Goal: Task Accomplishment & Management: Complete application form

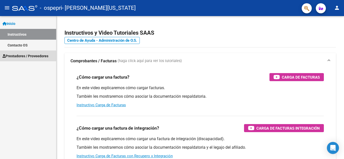
click at [17, 54] on span "Prestadores / Proveedores" at bounding box center [26, 56] width 46 height 6
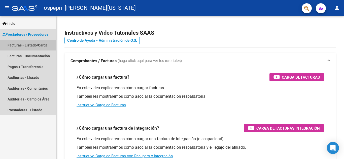
click at [17, 45] on link "Facturas - Listado/Carga" at bounding box center [28, 45] width 56 height 11
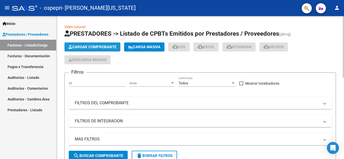
click at [96, 47] on span "Cargar Comprobante" at bounding box center [93, 47] width 48 height 5
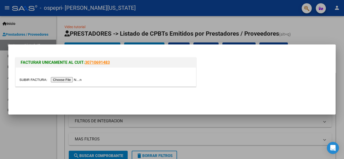
click at [63, 79] on input "file" at bounding box center [51, 79] width 64 height 5
click at [64, 81] on input "file" at bounding box center [51, 79] width 64 height 5
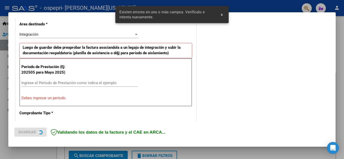
scroll to position [124, 0]
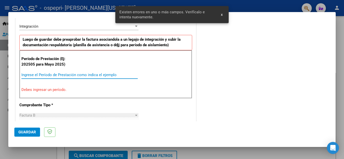
click at [47, 75] on input "Ingrese el Período de Prestación como indica el ejemplo" at bounding box center [79, 75] width 116 height 5
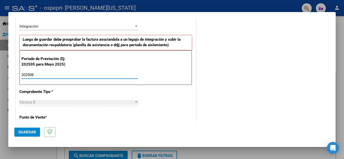
type input "202508"
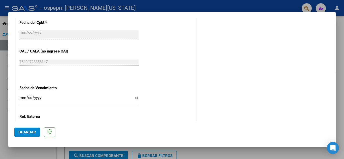
scroll to position [305, 0]
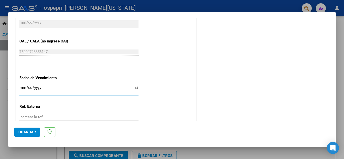
click at [20, 87] on input "Ingresar la fecha" at bounding box center [78, 90] width 119 height 8
type input "[DATE]"
click at [26, 130] on span "Guardar" at bounding box center [27, 132] width 18 height 5
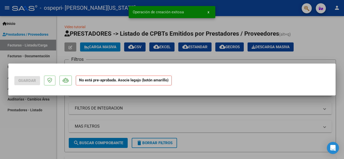
scroll to position [0, 0]
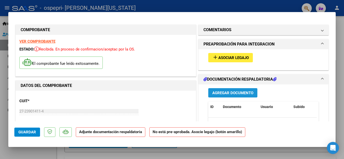
click at [235, 91] on span "Agregar Documento" at bounding box center [232, 93] width 41 height 5
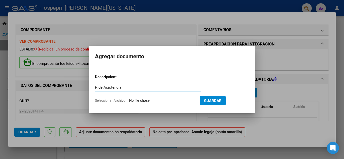
type input "P, de Asistencia"
click at [162, 100] on input "Seleccionar Archivo" at bounding box center [162, 101] width 67 height 5
type input "C:\fakepath\0001 [PERSON_NAME].pdf"
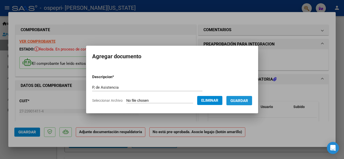
click at [246, 102] on span "Guardar" at bounding box center [240, 101] width 18 height 5
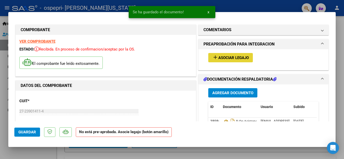
click at [228, 56] on span "Asociar Legajo" at bounding box center [233, 58] width 30 height 5
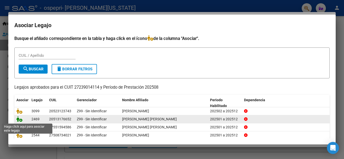
click at [18, 120] on icon at bounding box center [19, 120] width 6 height 6
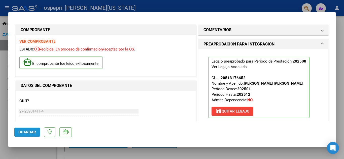
click at [27, 131] on span "Guardar" at bounding box center [27, 132] width 18 height 5
click at [25, 132] on span "Guardar" at bounding box center [27, 132] width 18 height 5
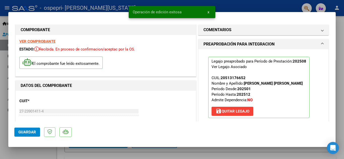
click at [1, 97] on div at bounding box center [172, 79] width 344 height 159
type input "$ 0,00"
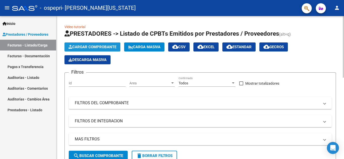
click at [96, 47] on span "Cargar Comprobante" at bounding box center [93, 47] width 48 height 5
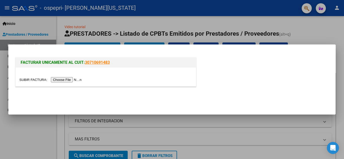
click at [66, 80] on input "file" at bounding box center [51, 79] width 64 height 5
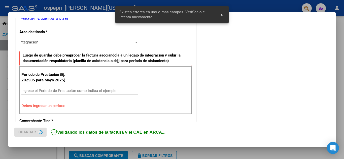
scroll to position [114, 0]
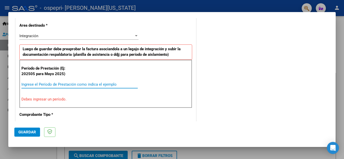
click at [36, 85] on input "Ingrese el Período de Prestación como indica el ejemplo" at bounding box center [79, 84] width 116 height 5
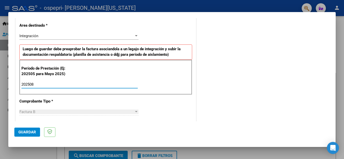
type input "202508"
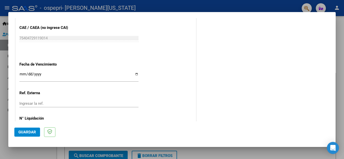
scroll to position [319, 0]
click at [22, 73] on input "Ingresar la fecha" at bounding box center [78, 76] width 119 height 8
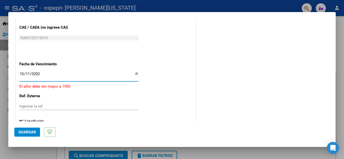
type input "[DATE]"
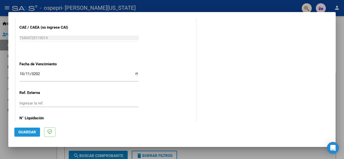
click at [29, 131] on span "Guardar" at bounding box center [27, 132] width 18 height 5
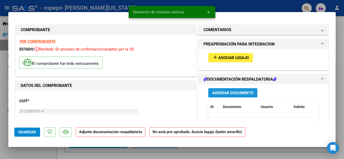
click at [234, 92] on span "Agregar Documento" at bounding box center [232, 93] width 41 height 5
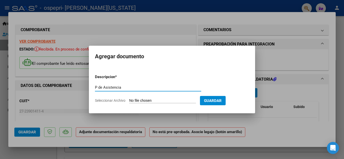
type input "P de Asistencia"
click at [166, 102] on input "Seleccionar Archivo" at bounding box center [162, 101] width 67 height 5
type input "C:\fakepath\0002 [PERSON_NAME].pdf"
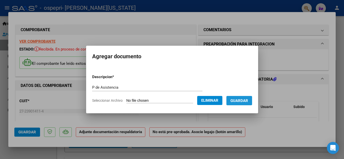
click at [244, 101] on span "Guardar" at bounding box center [240, 101] width 18 height 5
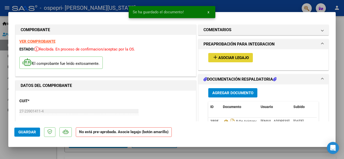
click at [238, 56] on span "Asociar Legajo" at bounding box center [233, 58] width 30 height 5
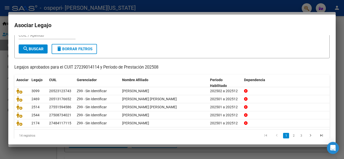
scroll to position [29, 0]
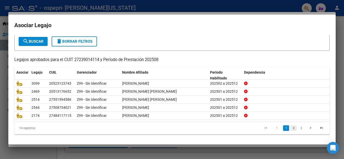
click at [291, 127] on link "2" at bounding box center [294, 129] width 6 height 6
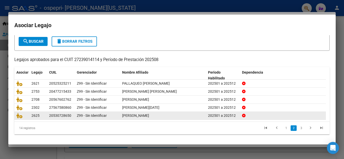
click at [16, 116] on datatable-body-cell at bounding box center [21, 116] width 15 height 8
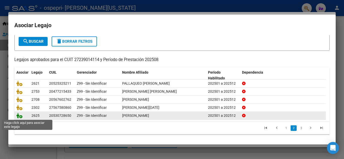
click at [19, 115] on icon at bounding box center [19, 116] width 6 height 6
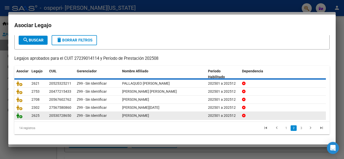
scroll to position [0, 0]
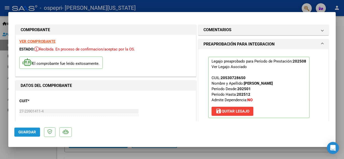
click at [25, 132] on span "Guardar" at bounding box center [27, 132] width 18 height 5
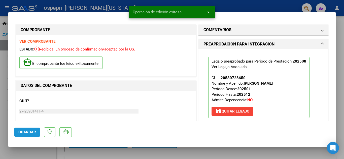
click at [25, 132] on span "Guardar" at bounding box center [27, 132] width 18 height 5
click at [3, 95] on div at bounding box center [172, 79] width 344 height 159
type input "$ 0,00"
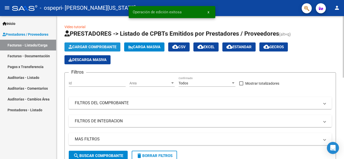
click at [105, 46] on span "Cargar Comprobante" at bounding box center [93, 47] width 48 height 5
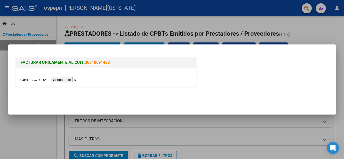
click at [67, 80] on input "file" at bounding box center [51, 79] width 64 height 5
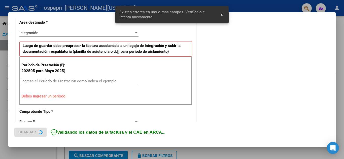
scroll to position [114, 0]
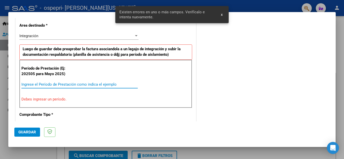
click at [38, 84] on input "Ingrese el Período de Prestación como indica el ejemplo" at bounding box center [79, 84] width 116 height 5
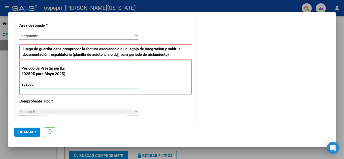
type input "202508"
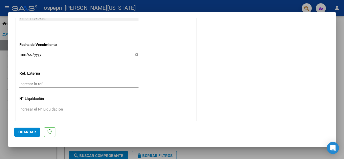
scroll to position [340, 0]
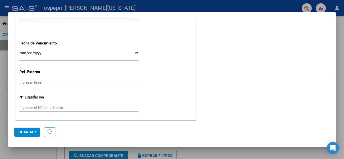
click at [21, 52] on input "Ingresar la fecha" at bounding box center [78, 55] width 119 height 8
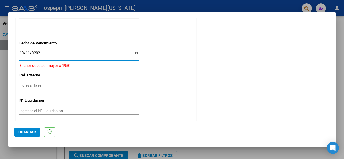
type input "[DATE]"
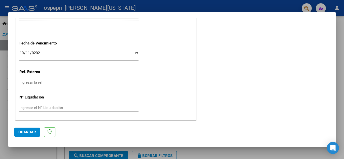
click at [30, 132] on span "Guardar" at bounding box center [27, 132] width 18 height 5
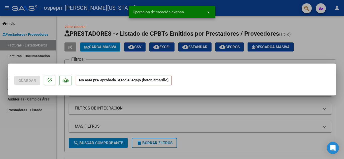
scroll to position [0, 0]
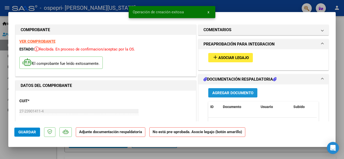
click at [238, 91] on span "Agregar Documento" at bounding box center [232, 93] width 41 height 5
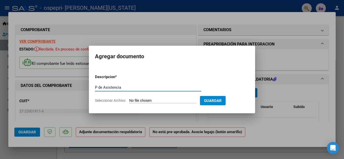
type input "P de Asistencia"
click at [163, 101] on input "Seleccionar Archivo" at bounding box center [162, 101] width 67 height 5
type input "C:\fakepath\0003 [PERSON_NAME].pdf"
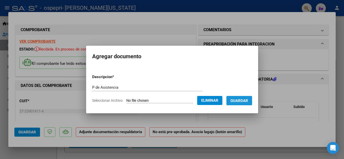
click at [247, 100] on span "Guardar" at bounding box center [240, 101] width 18 height 5
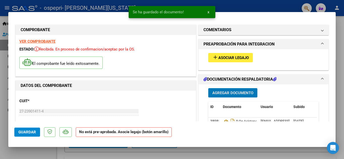
click at [241, 56] on span "Asociar Legajo" at bounding box center [233, 58] width 30 height 5
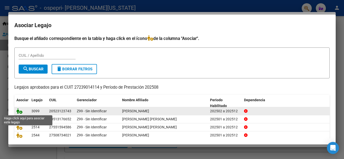
click at [18, 112] on icon at bounding box center [19, 112] width 6 height 6
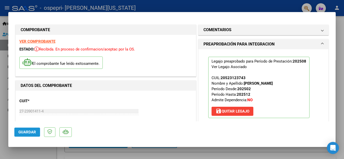
click at [20, 132] on span "Guardar" at bounding box center [27, 132] width 18 height 5
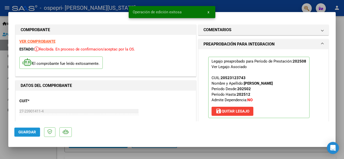
click at [20, 132] on span "Guardar" at bounding box center [27, 132] width 18 height 5
click at [5, 89] on div at bounding box center [172, 79] width 344 height 159
type input "$ 0,00"
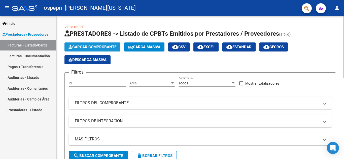
click at [85, 46] on span "Cargar Comprobante" at bounding box center [93, 47] width 48 height 5
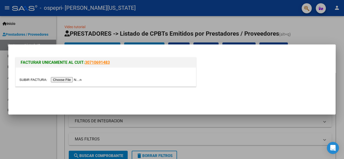
click at [64, 80] on input "file" at bounding box center [51, 79] width 64 height 5
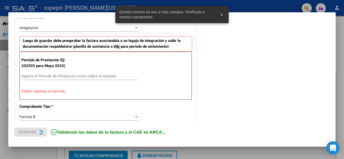
scroll to position [114, 0]
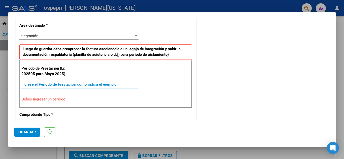
click at [99, 86] on input "Ingrese el Período de Prestación como indica el ejemplo" at bounding box center [79, 84] width 116 height 5
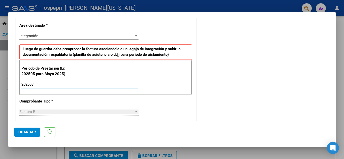
type input "202508"
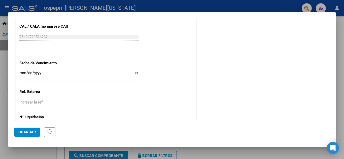
scroll to position [326, 0]
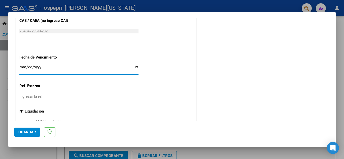
click at [20, 67] on input "Ingresar la fecha" at bounding box center [78, 69] width 119 height 8
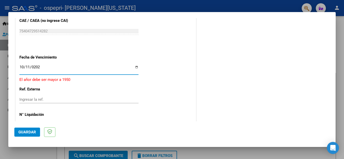
type input "[DATE]"
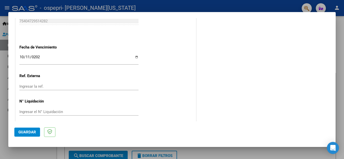
scroll to position [340, 0]
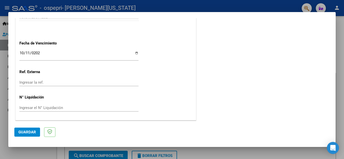
click at [27, 134] on span "Guardar" at bounding box center [27, 132] width 18 height 5
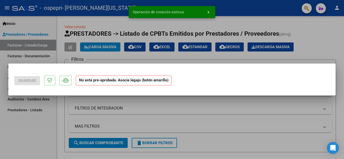
scroll to position [0, 0]
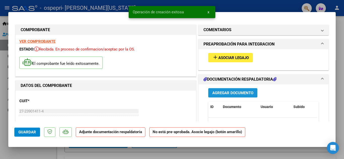
click at [226, 91] on span "Agregar Documento" at bounding box center [232, 93] width 41 height 5
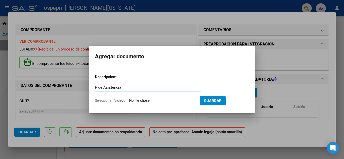
type input "P de Asistencia"
click at [166, 102] on input "Seleccionar Archivo" at bounding box center [162, 101] width 67 height 5
type input "C:\fakepath\0004 [PERSON_NAME].pdf"
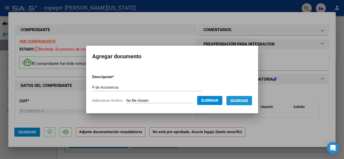
click at [248, 99] on span "Guardar" at bounding box center [240, 101] width 18 height 5
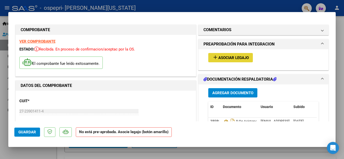
click at [239, 57] on span "Asociar Legajo" at bounding box center [233, 58] width 30 height 5
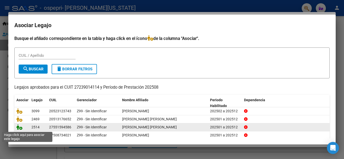
click at [19, 127] on icon at bounding box center [19, 128] width 6 height 6
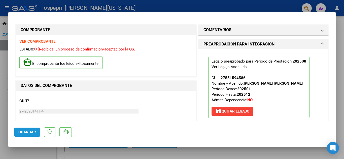
click at [24, 133] on span "Guardar" at bounding box center [27, 132] width 18 height 5
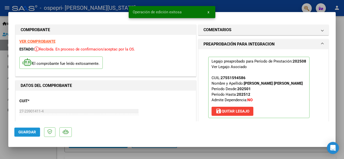
click at [24, 133] on span "Guardar" at bounding box center [27, 132] width 18 height 5
click at [1, 64] on div at bounding box center [172, 79] width 344 height 159
type input "$ 0,00"
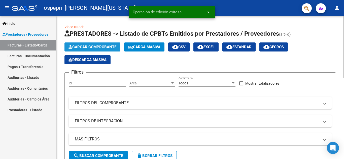
click at [97, 43] on button "Cargar Comprobante" at bounding box center [92, 47] width 56 height 9
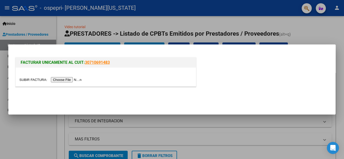
click at [59, 80] on input "file" at bounding box center [51, 79] width 64 height 5
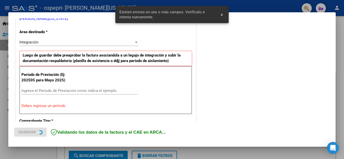
scroll to position [114, 0]
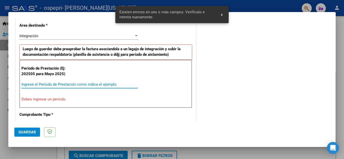
click at [33, 86] on input "Ingrese el Período de Prestación como indica el ejemplo" at bounding box center [79, 84] width 116 height 5
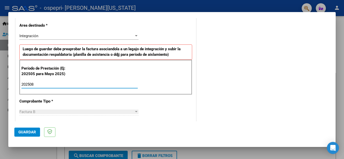
type input "202508"
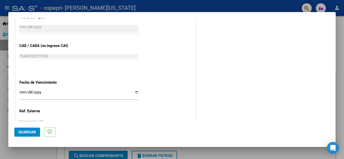
scroll to position [306, 0]
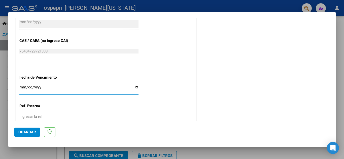
click at [24, 86] on input "Ingresar la fecha" at bounding box center [78, 89] width 119 height 8
type input "[DATE]"
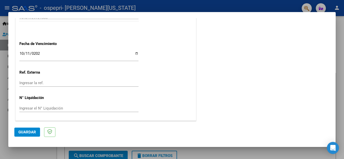
scroll to position [340, 0]
click at [23, 133] on span "Guardar" at bounding box center [27, 132] width 18 height 5
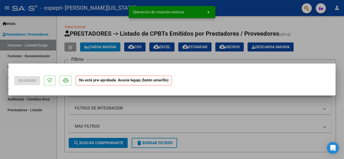
scroll to position [0, 0]
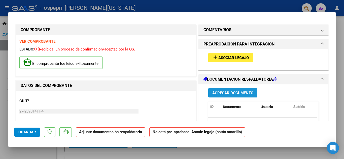
click at [239, 91] on span "Agregar Documento" at bounding box center [232, 93] width 41 height 5
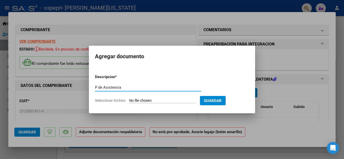
type input "P de Asistencia"
click at [165, 100] on input "Seleccionar Archivo" at bounding box center [162, 101] width 67 height 5
type input "C:\fakepath\0005 [PERSON_NAME].pdf"
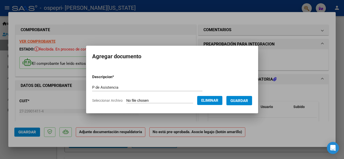
click at [244, 101] on span "Guardar" at bounding box center [240, 101] width 18 height 5
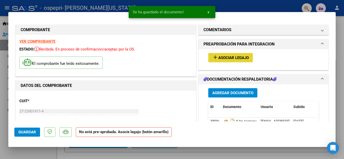
click at [244, 56] on span "Asociar Legajo" at bounding box center [233, 58] width 30 height 5
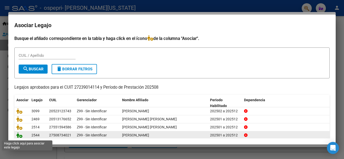
click at [19, 134] on icon at bounding box center [19, 136] width 6 height 6
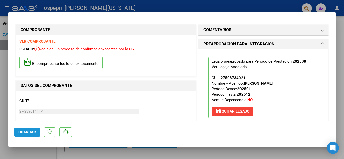
click at [23, 132] on span "Guardar" at bounding box center [27, 132] width 18 height 5
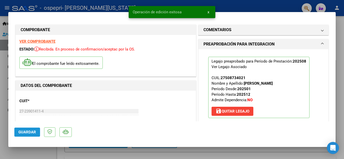
click at [23, 132] on span "Guardar" at bounding box center [27, 132] width 18 height 5
click at [4, 98] on div at bounding box center [172, 79] width 344 height 159
type input "$ 0,00"
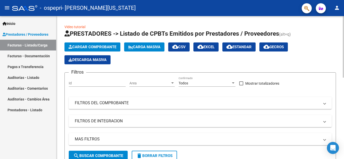
click at [93, 47] on span "Cargar Comprobante" at bounding box center [93, 47] width 48 height 5
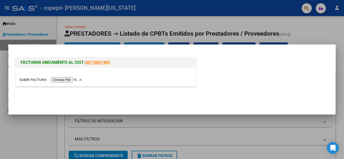
click at [59, 81] on input "file" at bounding box center [51, 79] width 64 height 5
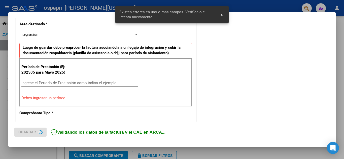
scroll to position [124, 0]
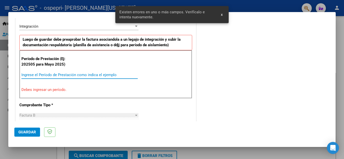
click at [31, 74] on input "Ingrese el Período de Prestación como indica el ejemplo" at bounding box center [79, 75] width 116 height 5
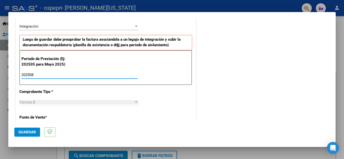
type input "202508"
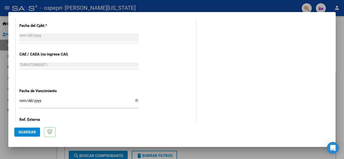
scroll to position [295, 0]
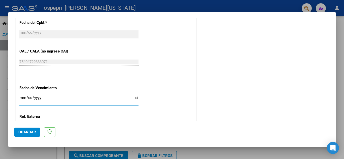
click at [20, 98] on input "Ingresar la fecha" at bounding box center [78, 100] width 119 height 8
type input "0008-10-11"
type input "[DATE]"
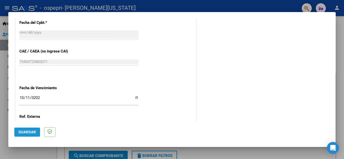
click at [26, 132] on span "Guardar" at bounding box center [27, 132] width 18 height 5
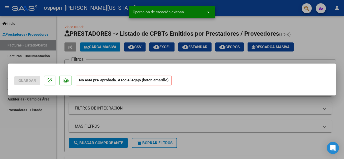
scroll to position [0, 0]
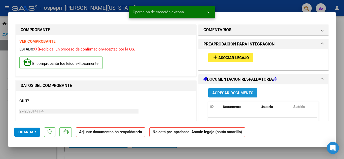
click at [228, 94] on span "Agregar Documento" at bounding box center [232, 93] width 41 height 5
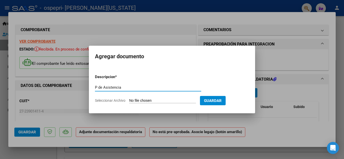
type input "P de Asistencia"
click at [166, 101] on input "Seleccionar Archivo" at bounding box center [162, 101] width 67 height 5
type input "C:\fakepath\0006 [PERSON_NAME].pdf"
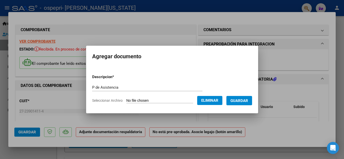
click at [246, 99] on span "Guardar" at bounding box center [240, 101] width 18 height 5
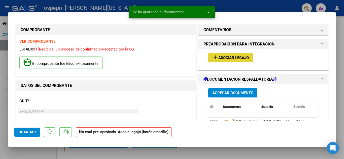
click at [239, 55] on button "add Asociar Legajo" at bounding box center [230, 57] width 45 height 9
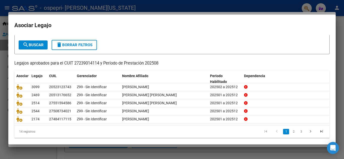
scroll to position [29, 0]
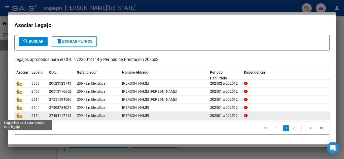
click at [23, 116] on span at bounding box center [20, 116] width 8 height 4
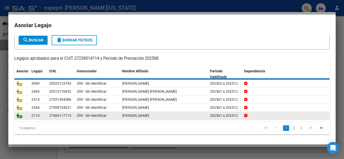
scroll to position [0, 0]
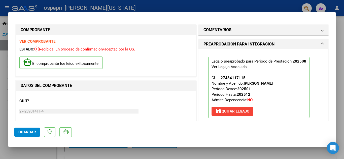
click at [30, 132] on span "Guardar" at bounding box center [27, 132] width 18 height 5
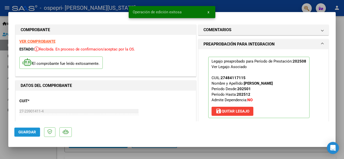
click at [30, 132] on span "Guardar" at bounding box center [27, 132] width 18 height 5
click at [0, 97] on div at bounding box center [172, 79] width 344 height 159
type input "$ 0,00"
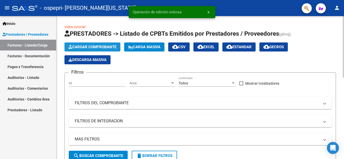
click at [95, 47] on span "Cargar Comprobante" at bounding box center [93, 47] width 48 height 5
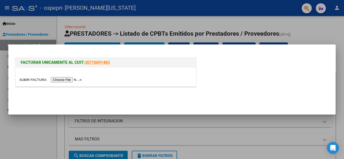
click at [67, 79] on input "file" at bounding box center [51, 79] width 64 height 5
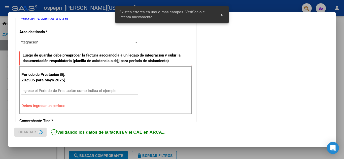
scroll to position [114, 0]
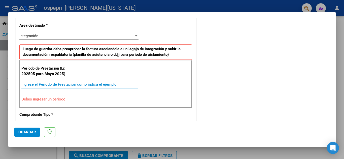
click at [94, 85] on input "Ingrese el Período de Prestación como indica el ejemplo" at bounding box center [79, 84] width 116 height 5
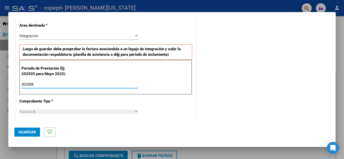
type input "202508"
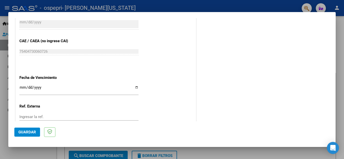
scroll to position [316, 0]
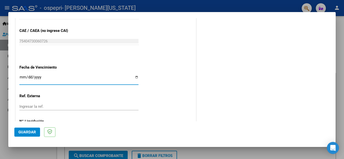
click at [20, 77] on input "Ingresar la fecha" at bounding box center [78, 79] width 119 height 8
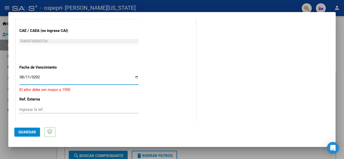
type input "[DATE]"
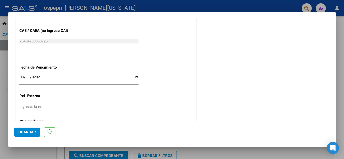
click at [206, 124] on mat-dialog-actions "Guardar" at bounding box center [171, 132] width 315 height 20
click at [21, 134] on span "Guardar" at bounding box center [27, 132] width 18 height 5
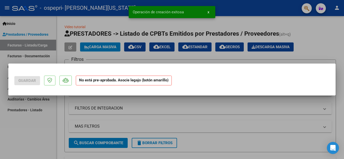
scroll to position [0, 0]
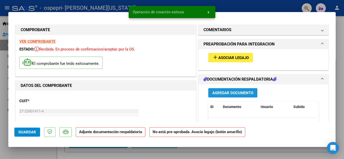
click at [230, 95] on span "Agregar Documento" at bounding box center [232, 93] width 41 height 5
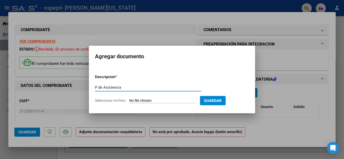
type input "P de Asistencia"
click at [162, 100] on input "Seleccionar Archivo" at bounding box center [162, 101] width 67 height 5
type input "C:\fakepath\0007 [PERSON_NAME].pdf"
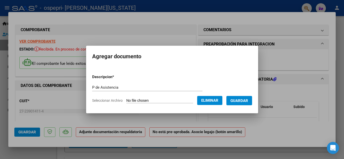
click at [248, 103] on span "Guardar" at bounding box center [240, 101] width 18 height 5
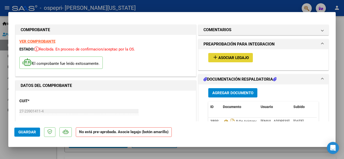
click at [238, 57] on span "Asociar Legajo" at bounding box center [233, 58] width 30 height 5
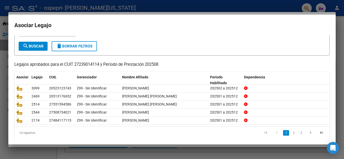
scroll to position [29, 0]
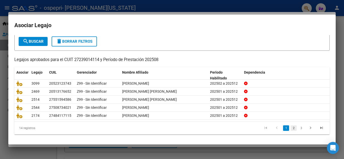
click at [291, 126] on link "2" at bounding box center [294, 129] width 6 height 6
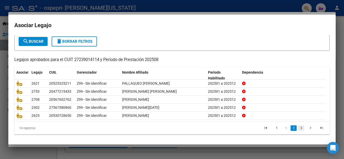
click at [298, 128] on link "3" at bounding box center [301, 129] width 6 height 6
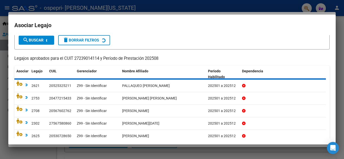
scroll to position [21, 0]
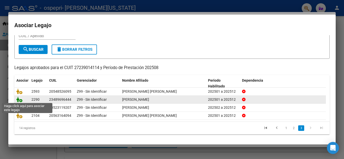
click at [18, 100] on icon at bounding box center [19, 100] width 6 height 6
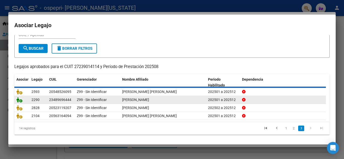
scroll to position [0, 0]
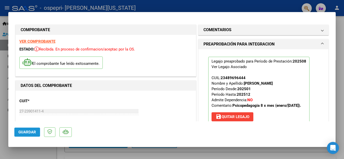
click at [25, 133] on span "Guardar" at bounding box center [27, 132] width 18 height 5
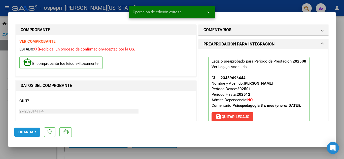
click at [25, 133] on span "Guardar" at bounding box center [27, 132] width 18 height 5
click at [5, 106] on div at bounding box center [172, 79] width 344 height 159
type input "$ 0,00"
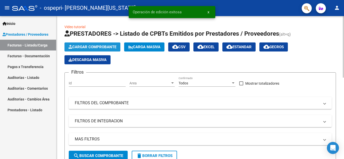
click at [92, 50] on button "Cargar Comprobante" at bounding box center [92, 47] width 56 height 9
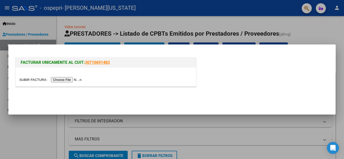
click at [74, 79] on input "file" at bounding box center [51, 79] width 64 height 5
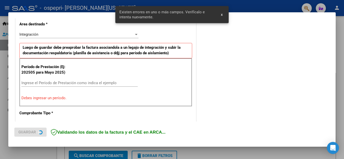
scroll to position [124, 0]
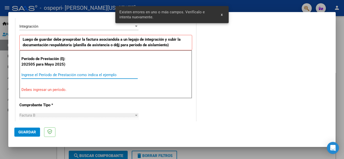
click at [84, 75] on input "Ingrese el Período de Prestación como indica el ejemplo" at bounding box center [79, 75] width 116 height 5
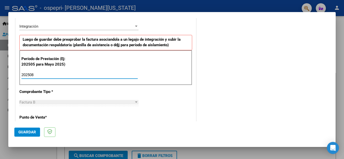
type input "202508"
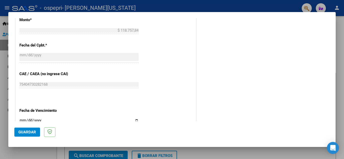
scroll to position [275, 0]
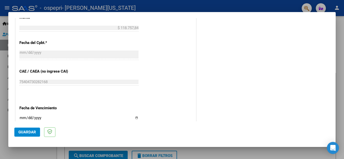
click at [24, 115] on div "Ingresar la fecha" at bounding box center [78, 120] width 119 height 11
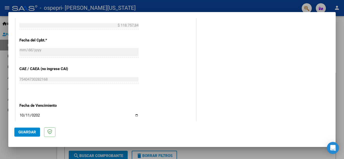
type input "[DATE]"
click at [24, 129] on button "Guardar" at bounding box center [27, 132] width 26 height 9
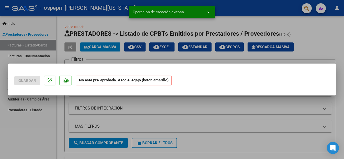
scroll to position [0, 0]
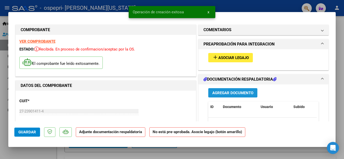
click at [222, 93] on span "Agregar Documento" at bounding box center [232, 93] width 41 height 5
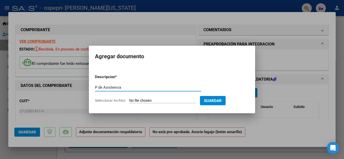
type input "P de Asistencia"
click at [147, 99] on input "Seleccionar Archivo" at bounding box center [162, 101] width 67 height 5
type input "C:\fakepath\0008 [PERSON_NAME].pdf"
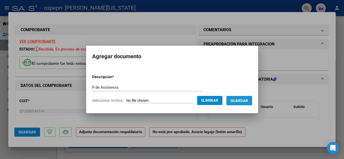
click at [246, 101] on span "Guardar" at bounding box center [240, 101] width 18 height 5
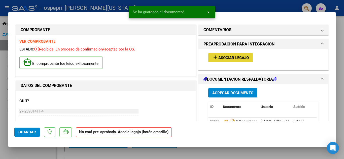
click at [235, 56] on span "Asociar Legajo" at bounding box center [233, 58] width 30 height 5
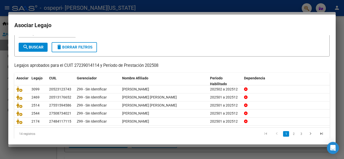
scroll to position [29, 0]
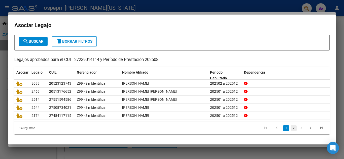
click at [291, 129] on link "2" at bounding box center [294, 129] width 6 height 6
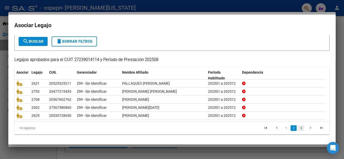
click at [300, 129] on link "3" at bounding box center [301, 129] width 6 height 6
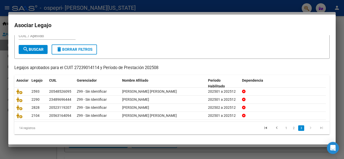
scroll to position [21, 0]
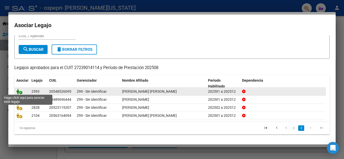
click at [18, 90] on icon at bounding box center [19, 92] width 6 height 6
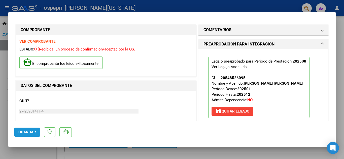
click at [22, 133] on span "Guardar" at bounding box center [27, 132] width 18 height 5
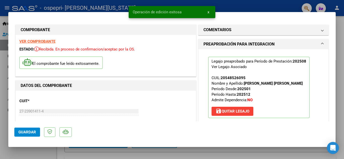
click at [22, 133] on span "Guardar" at bounding box center [27, 132] width 18 height 5
click at [1, 94] on div at bounding box center [172, 79] width 344 height 159
type input "$ 0,00"
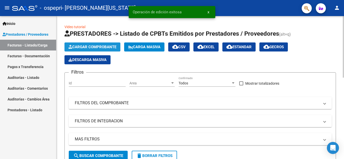
click at [99, 47] on span "Cargar Comprobante" at bounding box center [93, 47] width 48 height 5
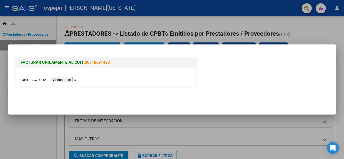
click at [67, 79] on input "file" at bounding box center [51, 79] width 64 height 5
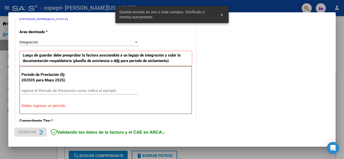
scroll to position [114, 0]
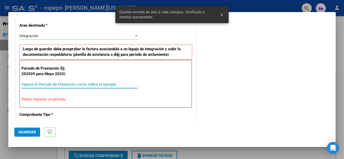
click at [36, 84] on input "Ingrese el Período de Prestación como indica el ejemplo" at bounding box center [79, 84] width 116 height 5
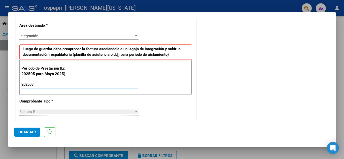
type input "202508"
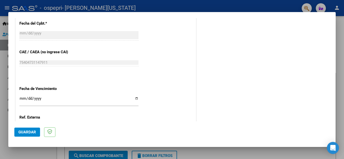
scroll to position [296, 0]
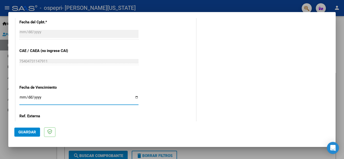
click at [22, 97] on input "Ingresar la fecha" at bounding box center [78, 99] width 119 height 8
type input "[DATE]"
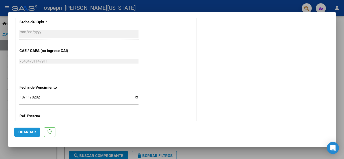
click at [30, 132] on span "Guardar" at bounding box center [27, 132] width 18 height 5
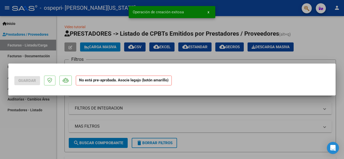
scroll to position [0, 0]
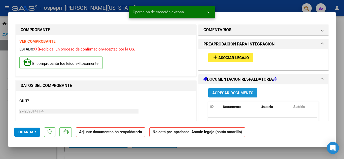
click at [239, 89] on button "Agregar Documento" at bounding box center [232, 92] width 49 height 9
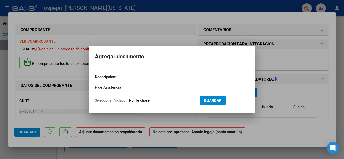
type input "P de Asistencia"
click at [156, 101] on input "Seleccionar Archivo" at bounding box center [162, 101] width 67 height 5
type input "C:\fakepath\0009 [PERSON_NAME].pdf"
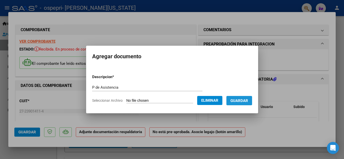
click at [245, 101] on span "Guardar" at bounding box center [240, 101] width 18 height 5
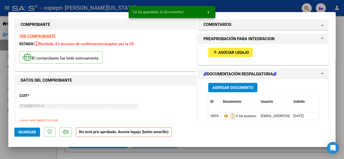
scroll to position [10, 0]
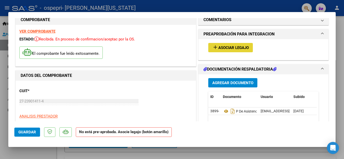
click at [243, 48] on span "Asociar Legajo" at bounding box center [233, 48] width 30 height 5
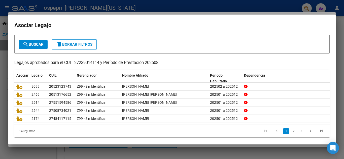
scroll to position [29, 0]
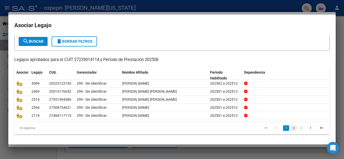
click at [291, 128] on link "2" at bounding box center [294, 129] width 6 height 6
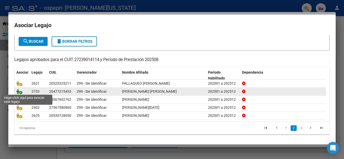
click at [18, 92] on icon at bounding box center [19, 92] width 6 height 6
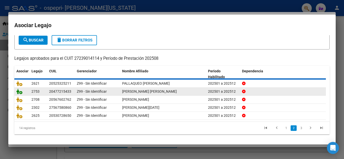
scroll to position [0, 0]
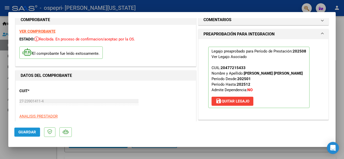
click at [28, 131] on span "Guardar" at bounding box center [27, 132] width 18 height 5
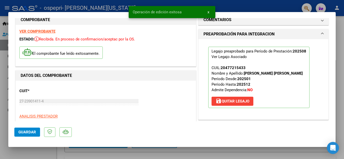
click at [28, 131] on span "Guardar" at bounding box center [27, 132] width 18 height 5
click at [4, 76] on div at bounding box center [172, 79] width 344 height 159
type input "$ 0,00"
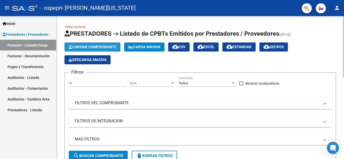
click at [95, 44] on button "Cargar Comprobante" at bounding box center [92, 47] width 56 height 9
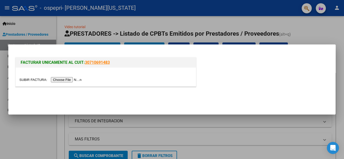
click at [61, 78] on input "file" at bounding box center [51, 79] width 64 height 5
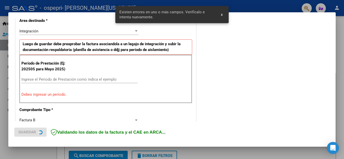
scroll to position [114, 0]
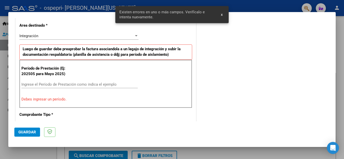
click at [52, 86] on input "Ingrese el Período de Prestación como indica el ejemplo" at bounding box center [79, 84] width 116 height 5
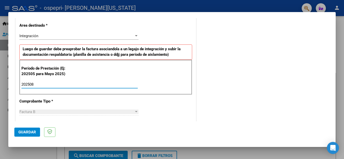
type input "202508"
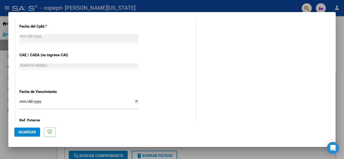
scroll to position [296, 0]
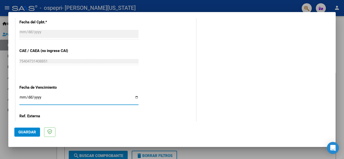
click at [19, 97] on input "Ingresar la fecha" at bounding box center [78, 99] width 119 height 8
type input "[DATE]"
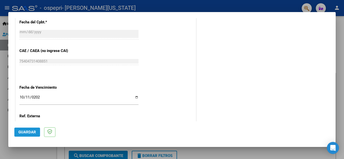
click at [26, 132] on span "Guardar" at bounding box center [27, 132] width 18 height 5
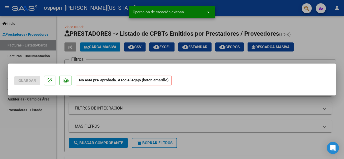
scroll to position [0, 0]
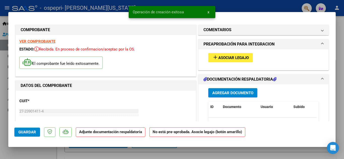
click at [228, 93] on span "Agregar Documento" at bounding box center [232, 93] width 41 height 5
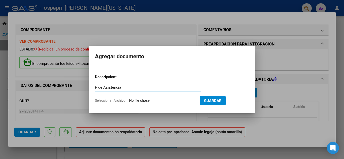
type input "P de Asistencia"
click at [166, 99] on input "Seleccionar Archivo" at bounding box center [162, 101] width 67 height 5
type input "C:\fakepath\0010 [PERSON_NAME].pdf"
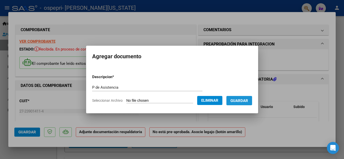
click at [244, 102] on span "Guardar" at bounding box center [240, 101] width 18 height 5
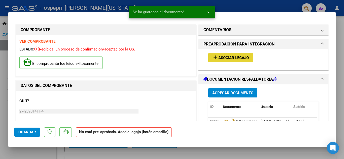
click at [236, 59] on span "Asociar Legajo" at bounding box center [233, 58] width 30 height 5
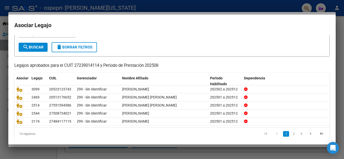
scroll to position [29, 0]
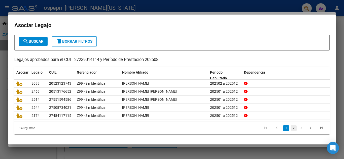
click at [291, 127] on link "2" at bounding box center [294, 129] width 6 height 6
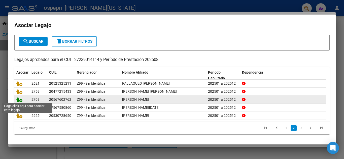
click at [19, 99] on icon at bounding box center [19, 100] width 6 height 6
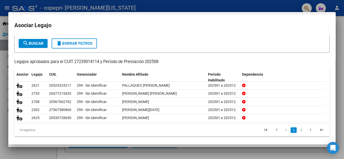
scroll to position [32, 0]
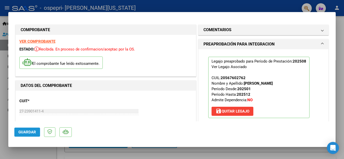
click at [21, 131] on span "Guardar" at bounding box center [27, 132] width 18 height 5
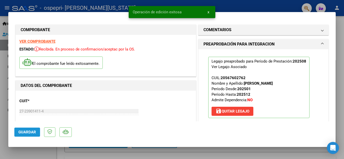
click at [21, 131] on span "Guardar" at bounding box center [27, 132] width 18 height 5
click at [0, 110] on div at bounding box center [172, 79] width 344 height 159
type input "$ 0,00"
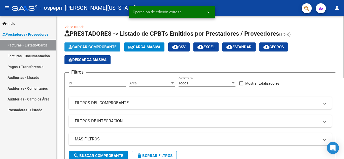
click at [91, 46] on span "Cargar Comprobante" at bounding box center [93, 47] width 48 height 5
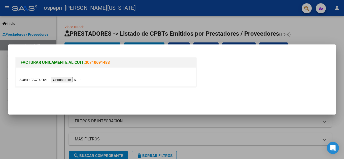
click at [64, 80] on input "file" at bounding box center [51, 79] width 64 height 5
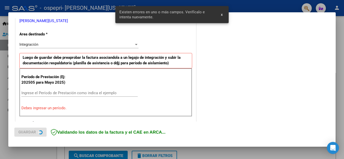
scroll to position [114, 0]
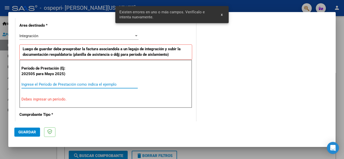
click at [48, 86] on input "Ingrese el Período de Prestación como indica el ejemplo" at bounding box center [79, 84] width 116 height 5
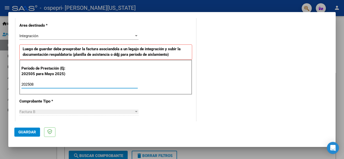
type input "202508"
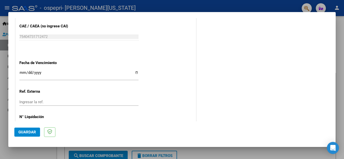
scroll to position [326, 0]
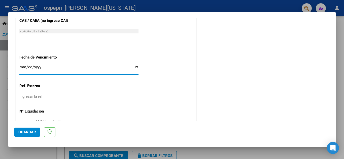
click at [20, 66] on input "Ingresar la fecha" at bounding box center [78, 69] width 119 height 8
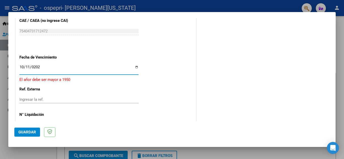
type input "[DATE]"
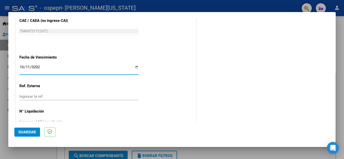
click at [26, 130] on span "Guardar" at bounding box center [27, 132] width 18 height 5
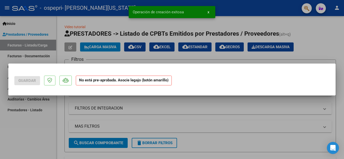
scroll to position [0, 0]
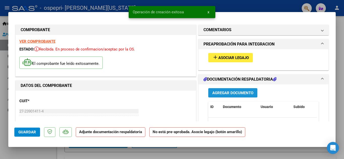
click at [223, 93] on span "Agregar Documento" at bounding box center [232, 93] width 41 height 5
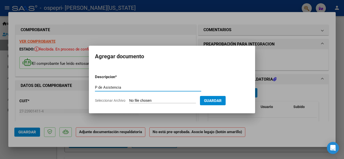
type input "P de Asistencia"
click at [162, 101] on input "Seleccionar Archivo" at bounding box center [162, 101] width 67 height 5
type input "C:\fakepath\0011 [DATE][PERSON_NAME] .pdf"
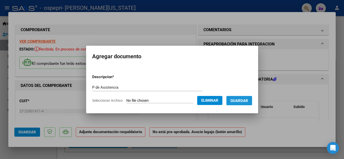
click at [245, 100] on span "Guardar" at bounding box center [240, 101] width 18 height 5
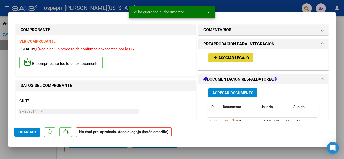
click at [235, 55] on span "add Asociar Legajo" at bounding box center [230, 57] width 37 height 5
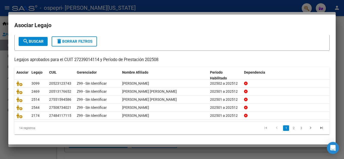
scroll to position [29, 0]
click at [291, 129] on link "2" at bounding box center [294, 129] width 6 height 6
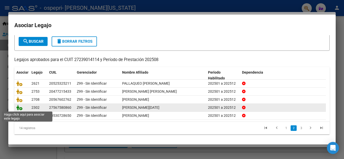
click at [18, 108] on icon at bounding box center [19, 108] width 6 height 6
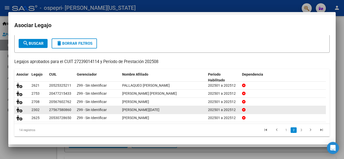
scroll to position [0, 0]
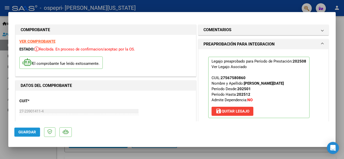
click at [25, 133] on span "Guardar" at bounding box center [27, 132] width 18 height 5
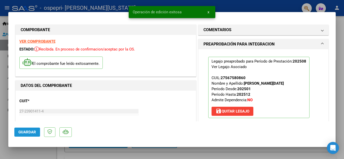
click at [25, 133] on span "Guardar" at bounding box center [27, 132] width 18 height 5
click at [4, 95] on div at bounding box center [172, 79] width 344 height 159
type input "$ 0,00"
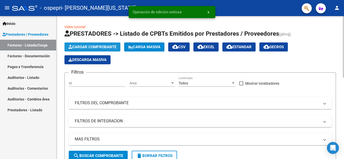
click at [95, 46] on span "Cargar Comprobante" at bounding box center [93, 47] width 48 height 5
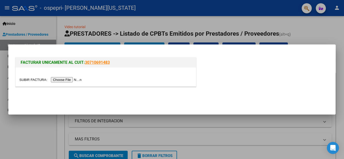
click at [64, 79] on input "file" at bounding box center [51, 79] width 64 height 5
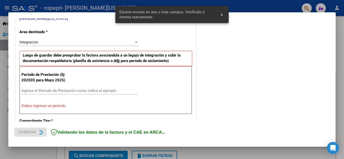
scroll to position [114, 0]
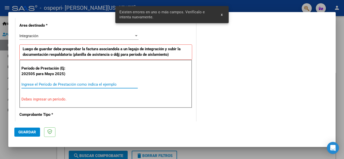
click at [47, 85] on input "Ingrese el Período de Prestación como indica el ejemplo" at bounding box center [79, 84] width 116 height 5
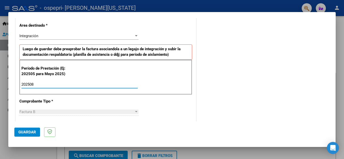
type input "202508"
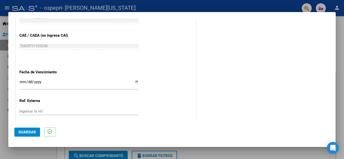
scroll to position [316, 0]
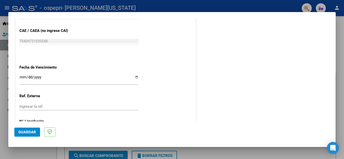
click at [20, 77] on input "Ingresar la fecha" at bounding box center [78, 79] width 119 height 8
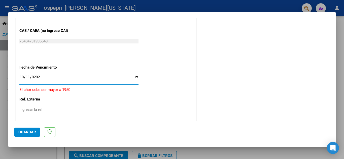
type input "[DATE]"
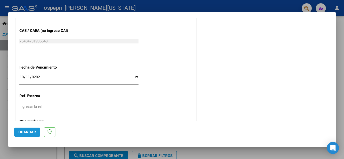
click at [22, 133] on span "Guardar" at bounding box center [27, 132] width 18 height 5
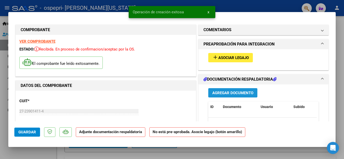
click at [226, 93] on span "Agregar Documento" at bounding box center [232, 93] width 41 height 5
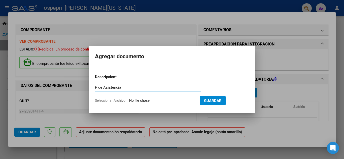
type input "P de Asistencia"
click at [159, 101] on input "Seleccionar Archivo" at bounding box center [162, 101] width 67 height 5
type input "C:\fakepath\0012 [PERSON_NAME].pdf"
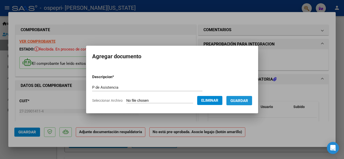
click at [241, 102] on span "Guardar" at bounding box center [240, 101] width 18 height 5
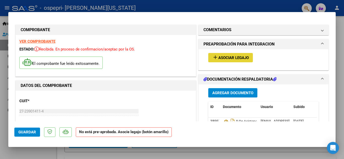
click at [235, 56] on span "Asociar Legajo" at bounding box center [233, 58] width 30 height 5
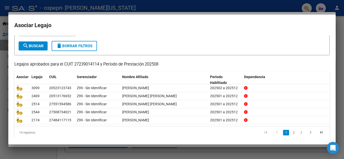
scroll to position [29, 0]
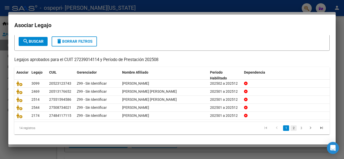
click at [291, 128] on link "2" at bounding box center [294, 129] width 6 height 6
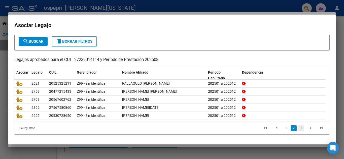
click at [298, 128] on link "3" at bounding box center [301, 129] width 6 height 6
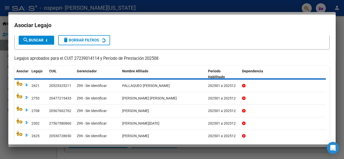
scroll to position [21, 0]
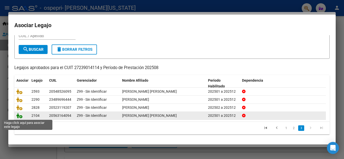
click at [19, 116] on icon at bounding box center [19, 116] width 6 height 6
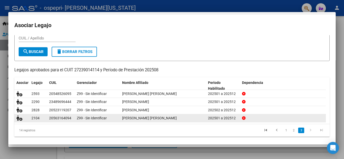
scroll to position [0, 0]
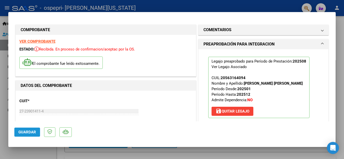
click at [23, 131] on span "Guardar" at bounding box center [27, 132] width 18 height 5
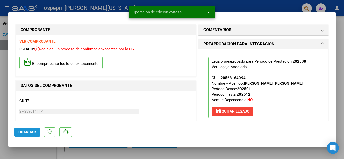
click at [23, 131] on span "Guardar" at bounding box center [27, 132] width 18 height 5
click at [4, 95] on div at bounding box center [172, 79] width 344 height 159
type input "$ 0,00"
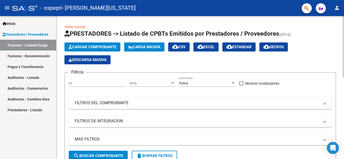
click at [325, 104] on span at bounding box center [325, 104] width 2 height 6
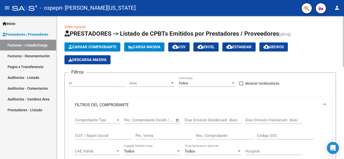
click at [325, 104] on span at bounding box center [325, 106] width 2 height 6
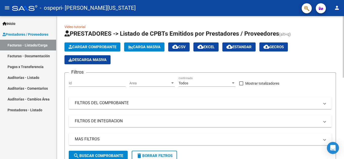
click at [325, 122] on span at bounding box center [325, 122] width 2 height 6
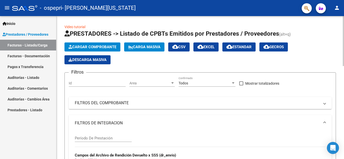
click at [324, 121] on span at bounding box center [325, 124] width 2 height 6
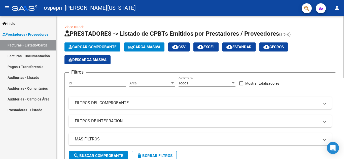
click at [324, 142] on span at bounding box center [325, 140] width 2 height 6
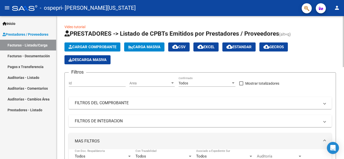
click at [324, 142] on span at bounding box center [325, 142] width 2 height 6
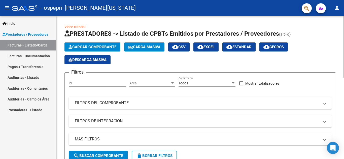
click at [324, 142] on span at bounding box center [325, 140] width 2 height 6
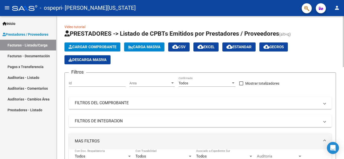
click at [324, 142] on span at bounding box center [325, 142] width 2 height 6
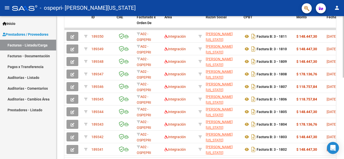
scroll to position [158, 0]
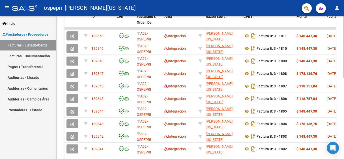
click at [344, 140] on div at bounding box center [343, 117] width 1 height 62
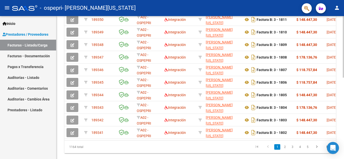
scroll to position [182, 0]
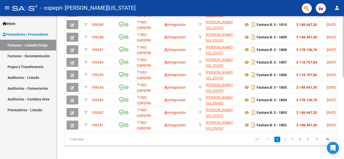
click at [344, 105] on div at bounding box center [343, 127] width 1 height 62
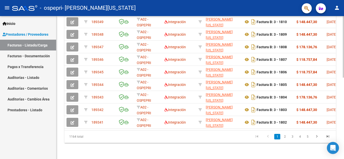
click at [344, 112] on div at bounding box center [343, 129] width 1 height 62
click at [286, 139] on link "2" at bounding box center [285, 137] width 6 height 6
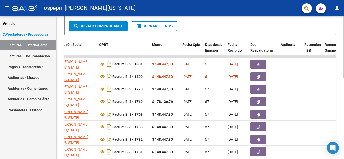
scroll to position [128, 0]
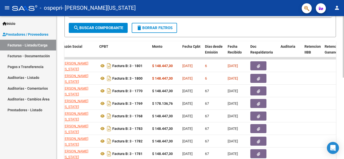
click at [338, 74] on div "Video tutorial PRESTADORES -> Listado de CPBTs Emitidos por Prestadores / Prove…" at bounding box center [200, 52] width 289 height 328
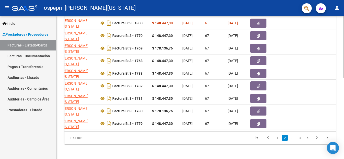
scroll to position [189, 0]
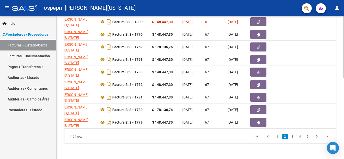
click at [344, 125] on div at bounding box center [343, 129] width 1 height 62
click at [292, 138] on link "3" at bounding box center [292, 137] width 6 height 6
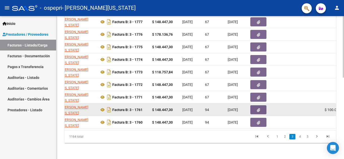
click at [329, 108] on span "$ 100.000,00" at bounding box center [335, 110] width 21 height 4
click at [259, 109] on icon "button" at bounding box center [258, 111] width 3 height 4
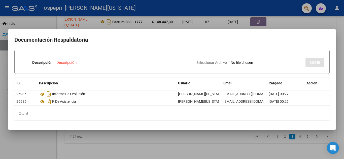
click at [337, 47] on div at bounding box center [172, 79] width 344 height 159
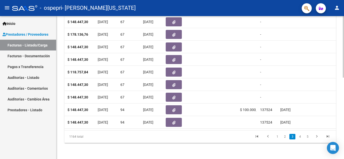
click at [344, 106] on div at bounding box center [343, 129] width 1 height 62
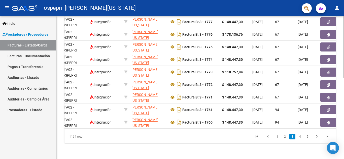
scroll to position [0, 0]
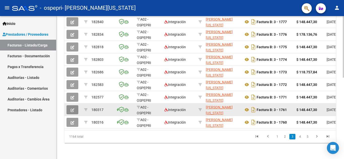
click at [72, 109] on icon "button" at bounding box center [73, 111] width 4 height 4
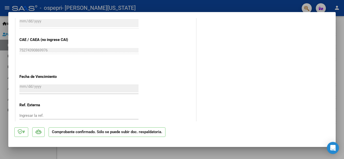
scroll to position [343, 0]
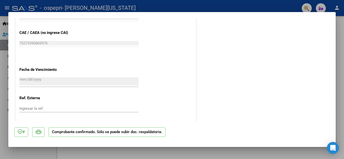
click at [340, 49] on div at bounding box center [172, 79] width 344 height 159
type input "$ 0,00"
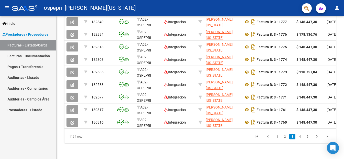
scroll to position [189, 0]
click at [15, 24] on span "Inicio" at bounding box center [9, 24] width 13 height 6
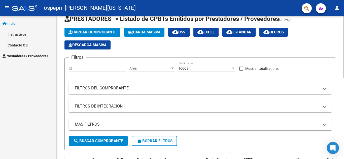
scroll to position [0, 0]
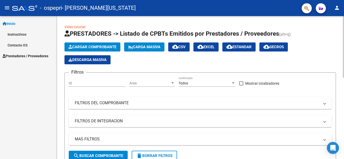
click at [344, 2] on div "menu - ospepri - [PERSON_NAME][US_STATE] person Inicio Instructivos Contacto OS…" at bounding box center [172, 79] width 344 height 159
